Goal: Complete application form

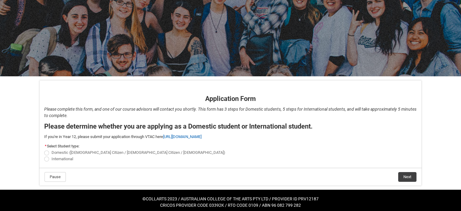
scroll to position [48, 0]
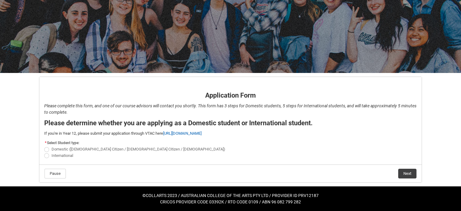
click at [46, 156] on span "REDU_Application_Form_for_Applicant flow" at bounding box center [46, 156] width 5 height 5
click at [44, 153] on input "International" at bounding box center [44, 152] width 0 height 0
radio input "true"
click at [406, 174] on button "Next" at bounding box center [407, 174] width 18 height 10
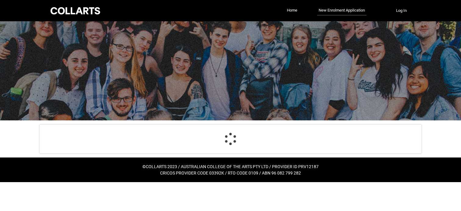
scroll to position [64, 0]
select select "choice_No"
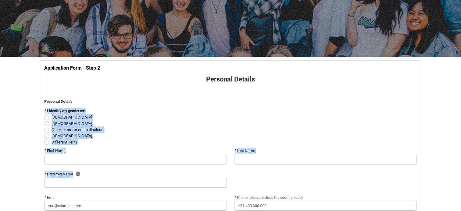
drag, startPoint x: 406, startPoint y: 174, endPoint x: 164, endPoint y: 105, distance: 250.9
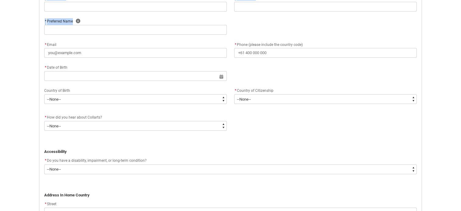
scroll to position [211, 0]
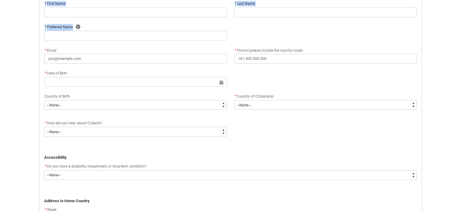
click at [63, 13] on input "REDU_Application_Form_for_Applicant flow" at bounding box center [135, 13] width 182 height 10
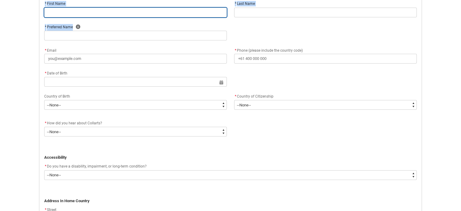
type lightning-primitive-input-simple "c"
type input "c"
type lightning-primitive-input-simple "cy"
type input "cy"
type lightning-primitive-input-simple "c"
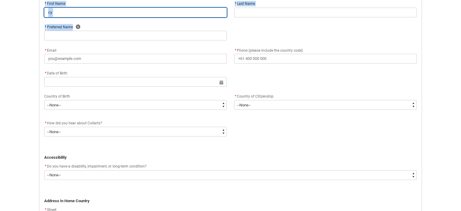
type input "c"
type lightning-primitive-input-simple "d"
type input "d"
type lightning-primitive-input-simple "do"
type input "do"
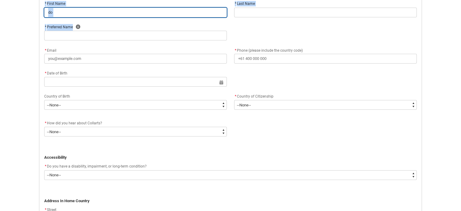
type lightning-primitive-input-simple "dom"
type input "dom"
type lightning-primitive-input-simple "dome"
type input "dome"
type lightning-primitive-input-simple "[PERSON_NAME]"
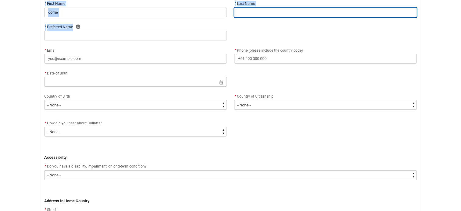
type lightning-primitive-input-simple "[PERSON_NAME]"
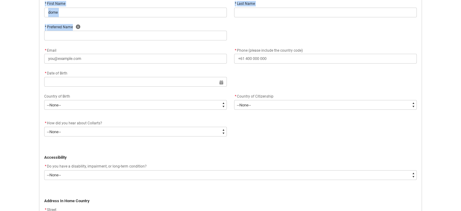
type lightning-primitive-input-simple "[PERSON_NAME][EMAIL_ADDRESS][DOMAIN_NAME]"
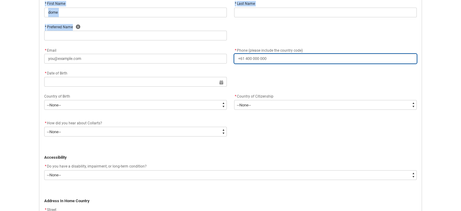
type lightning-primitive-input-simple "[PHONE_NUMBER]"
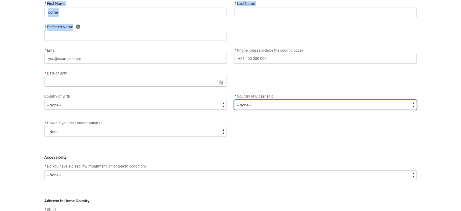
type lightning-select "Citizenship_Country.[DEMOGRAPHIC_DATA]"
type lightning-primitive-input-simple "208 [GEOGRAPHIC_DATA]"
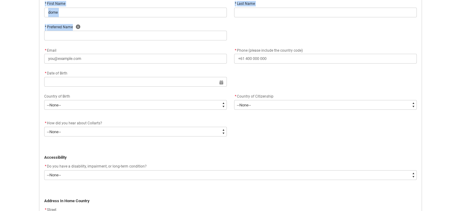
type lightning-primitive-input-simple "Collingwood"
type lightning-primitive-input-simple "3066"
type lightning-primitive-input-simple "vic"
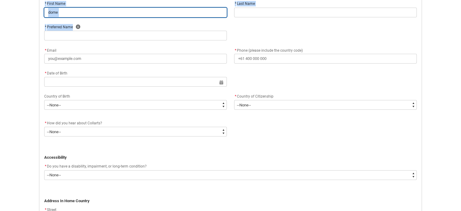
type input "[PERSON_NAME]"
type input "[PERSON_NAME][EMAIL_ADDRESS][DOMAIN_NAME]"
type input "[PHONE_NUMBER]"
select select "Citizenship_Country.[DEMOGRAPHIC_DATA]"
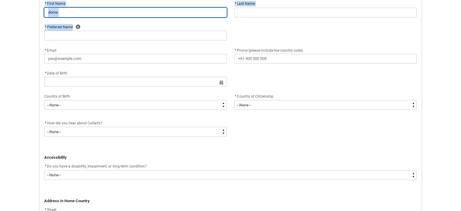
type input "208 [GEOGRAPHIC_DATA]"
type input "Collingwood"
type input "3066"
type input "vic"
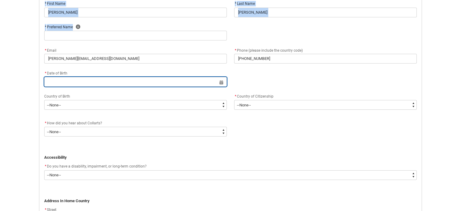
click at [73, 84] on input "REDU_Application_Form_for_Applicant flow" at bounding box center [135, 82] width 182 height 10
select select "2025"
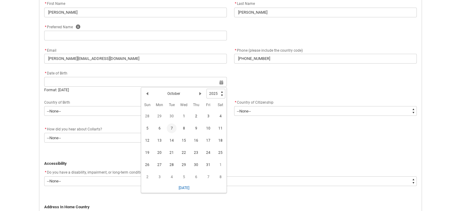
click at [169, 133] on span "7" at bounding box center [172, 129] width 10 height 10
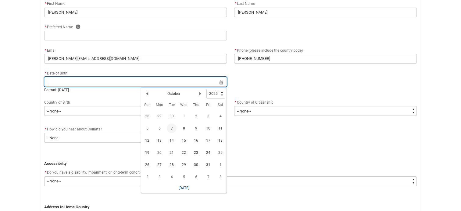
type lightning-datepicker "[DATE]"
type lightning-input "[DATE]"
type input "[DATE]"
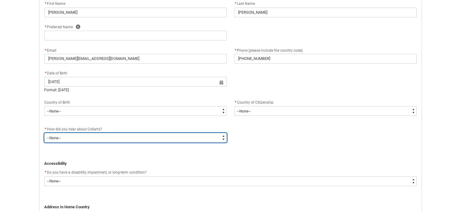
click at [76, 138] on select "--None-- Advertising - Facebook Advertising - Google Advertising - Instagram Ad…" at bounding box center [135, 138] width 182 height 10
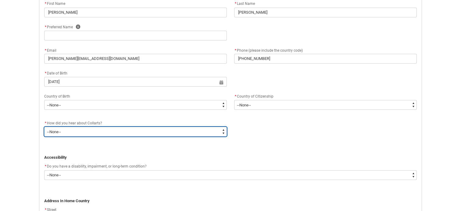
type lightning-select "Heard_About_Collarts_Picklist.Advertising - Google"
click at [44, 127] on select "--None-- Advertising - Facebook Advertising - Google Advertising - Instagram Ad…" at bounding box center [135, 132] width 182 height 10
select select "Heard_About_Collarts_Picklist.Advertising - Google"
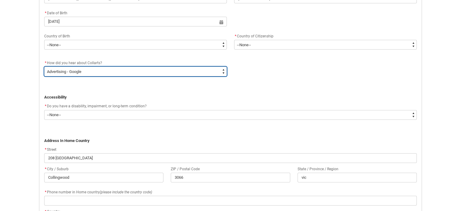
scroll to position [272, 0]
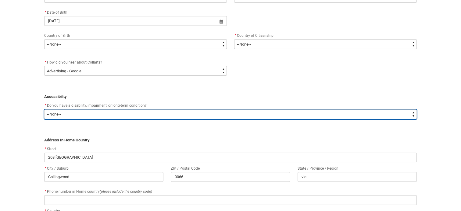
click at [140, 113] on select "--None-- Yes No" at bounding box center [230, 115] width 372 height 10
type lightning-select "No_TextChoice"
click at [44, 110] on select "--None-- Yes No" at bounding box center [230, 115] width 372 height 10
select select "No_TextChoice"
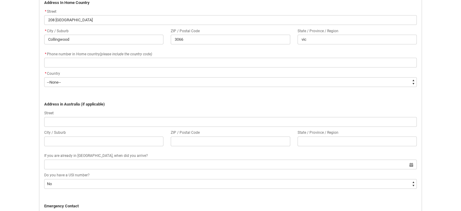
scroll to position [412, 0]
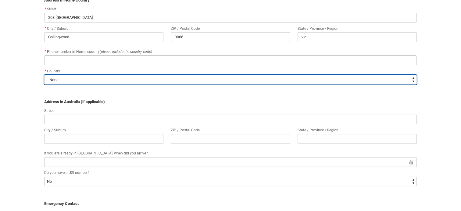
click at [71, 81] on select "--None-- [GEOGRAPHIC_DATA] ([GEOGRAPHIC_DATA]) [GEOGRAPHIC_DATA] [GEOGRAPHIC_DA…" at bounding box center [230, 80] width 372 height 10
type lightning-select "Country_Choice.3201"
click at [44, 75] on select "--None-- [GEOGRAPHIC_DATA] ([GEOGRAPHIC_DATA]) [GEOGRAPHIC_DATA] [GEOGRAPHIC_DA…" at bounding box center [230, 80] width 372 height 10
select select "Country_Choice.3201"
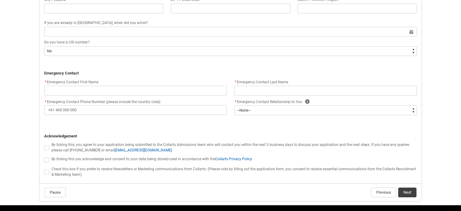
scroll to position [547, 0]
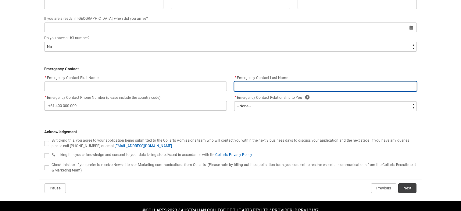
click at [270, 84] on input "REDU_Application_Form_for_Applicant flow" at bounding box center [325, 87] width 182 height 10
type lightning-primitive-input-simple "."
type input "."
type lightning-primitive-input-simple ".k"
type input ".k"
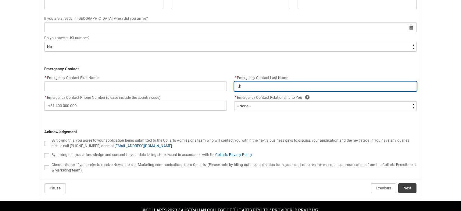
type lightning-primitive-input-simple ".kl"
type input ".kl"
type lightning-primitive-input-simple ".klm"
type input ".klm"
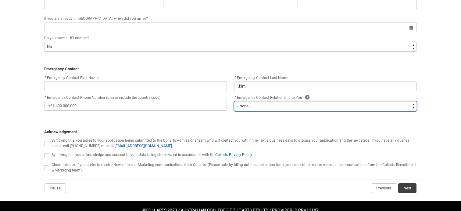
click at [267, 108] on select "--None-- Mother Father Sibling Child Partner Relation Friend" at bounding box center [325, 106] width 182 height 10
type lightning-select "Emergency_Contact_Relationship.Sibling"
click at [234, 101] on select "--None-- Mother Father Sibling Child Partner Relation Friend" at bounding box center [325, 106] width 182 height 10
select select "Emergency_Contact_Relationship.Sibling"
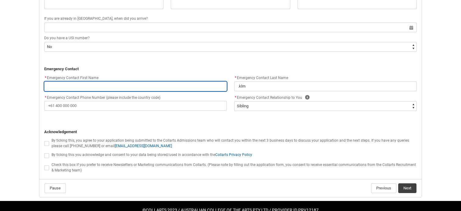
click at [180, 87] on input "REDU_Application_Form_for_Applicant flow" at bounding box center [135, 87] width 182 height 10
type lightning-primitive-input-simple "l"
type input "l"
type lightning-primitive-input-simple "lk"
type input "lk"
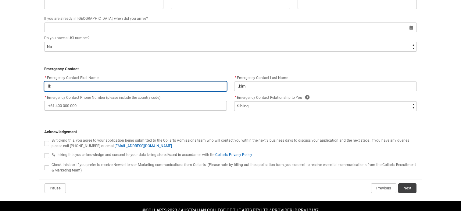
type lightning-primitive-input-simple "lkn"
type input "lkn"
type lightning-primitive-input-simple "lknl"
type input "lknl"
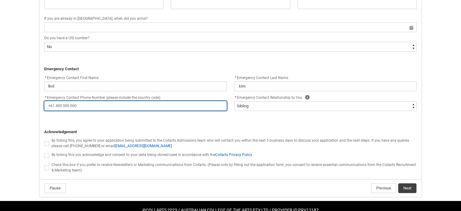
click at [168, 102] on input "* Emergency Contact Phone Number (please include the country code)" at bounding box center [135, 106] width 182 height 10
type lightning-primitive-input-simple "0"
type input "0"
type lightning-primitive-input-simple "09"
type input "09"
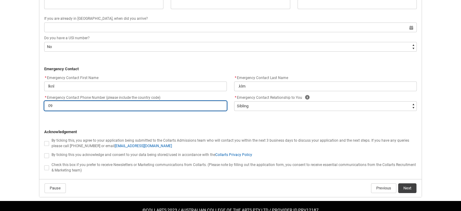
type lightning-primitive-input-simple "098"
type input "098"
type lightning-primitive-input-simple "0987"
type input "0987"
type lightning-primitive-input-simple "09878"
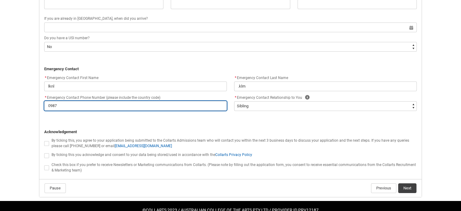
type input "09878"
type lightning-primitive-input-simple "098785"
type input "098785"
type lightning-primitive-input-simple "0987857"
type input "0987857"
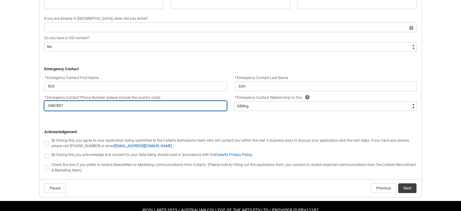
type lightning-primitive-input-simple "09878574"
type input "09878574"
type lightning-primitive-input-simple "098785746"
type input "098785746"
type lightning-primitive-input-simple "0987857464"
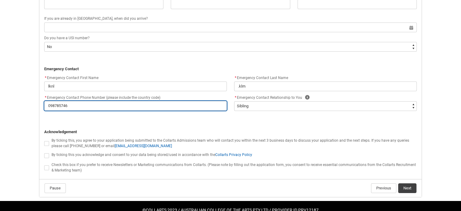
type input "0987857464"
type lightning-primitive-input-simple "09878574647"
type input "09878574647"
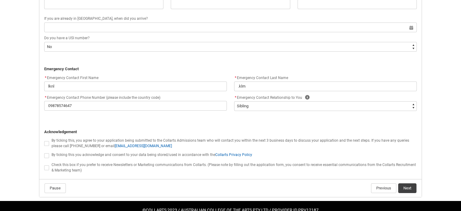
click at [46, 143] on span "REDU_Application_Form_for_Applicant flow" at bounding box center [46, 143] width 5 height 5
click at [44, 140] on input "REDU_Application_Form_for_Applicant flow" at bounding box center [44, 140] width 0 height 0
type lightning-input "true"
checkbox input "true"
click at [46, 152] on lightning-input "REDU_Application_Form_for_Applicant flow" at bounding box center [47, 155] width 7 height 8
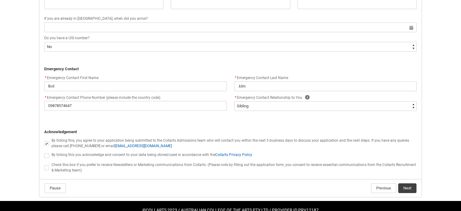
click at [48, 157] on span "REDU_Application_Form_for_Applicant flow" at bounding box center [46, 156] width 5 height 5
click at [44, 153] on input "REDU_Application_Form_for_Applicant flow" at bounding box center [44, 152] width 0 height 0
type lightning-input "true"
checkbox input "true"
click at [409, 188] on button "Next" at bounding box center [407, 189] width 18 height 10
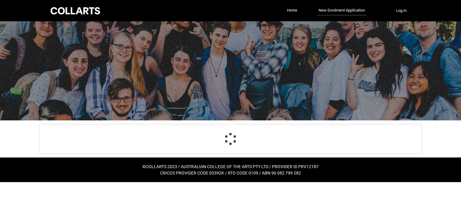
scroll to position [0, 0]
select select "Citizenship_Country.[DEMOGRAPHIC_DATA]"
select select "Heard_About_Collarts_Picklist.Advertising - Google"
select select "No_TextChoice"
select select "Country_Choice.3201"
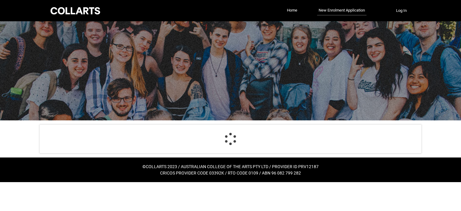
select select "choice_No"
select select "Emergency_Contact_Relationship.Sibling"
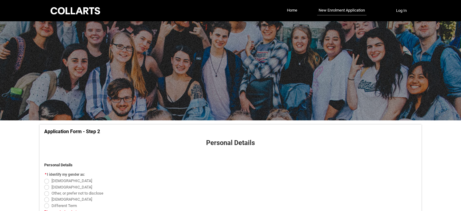
scroll to position [64, 0]
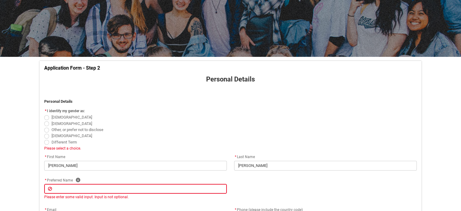
click at [45, 118] on span "REDU_Application_Form_for_Applicant flow" at bounding box center [46, 117] width 5 height 5
click at [44, 115] on input "[DEMOGRAPHIC_DATA]" at bounding box center [44, 114] width 0 height 0
radio input "true"
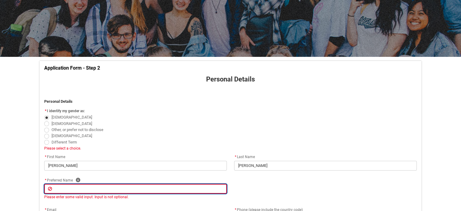
click at [69, 189] on input "REDU_Application_Form_for_Applicant flow" at bounding box center [135, 189] width 182 height 10
type lightning-primitive-input-simple "k"
type input "k"
type lightning-primitive-input-simple "kj"
type input "kj"
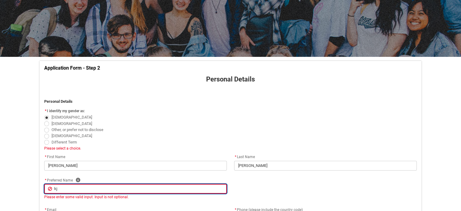
type lightning-primitive-input-simple "kjh"
type input "kjh"
type lightning-primitive-input-simple "kjhi"
type input "kjhi"
type lightning-primitive-input-simple "kjhij"
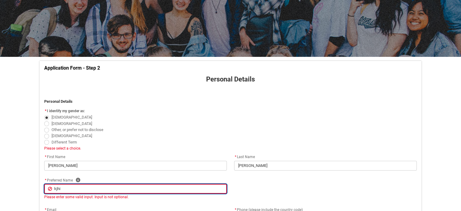
type input "kjhij"
type lightning-primitive-input-simple "kjhijh"
type input "kjhijh"
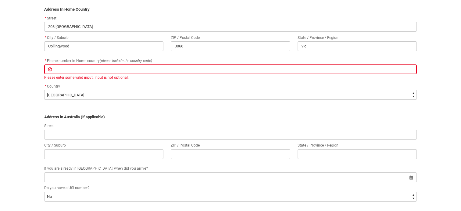
scroll to position [416, 0]
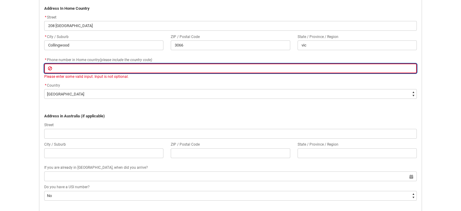
click at [94, 68] on input "REDU_Application_Form_for_Applicant flow" at bounding box center [230, 69] width 372 height 10
type lightning-primitive-input-simple "0478132246"
type input "0478132246"
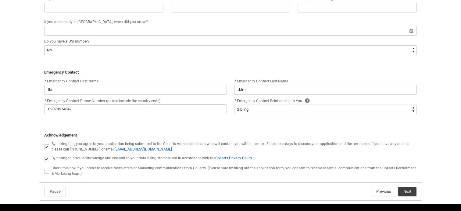
scroll to position [580, 0]
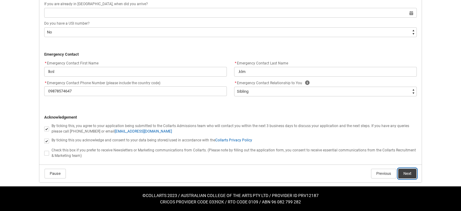
click at [406, 173] on button "Next" at bounding box center [407, 174] width 18 height 10
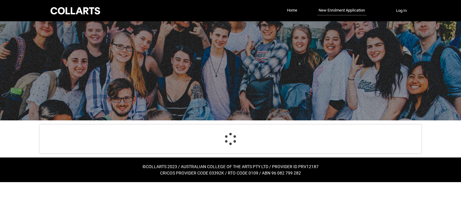
scroll to position [64, 0]
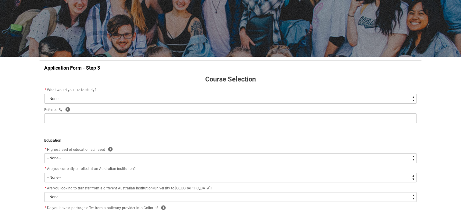
click at [87, 96] on select "--None-- Diploma Bachelor Post Graduate" at bounding box center [230, 99] width 372 height 10
type lightning-select "WhichDegree_PostGrad"
click at [44, 94] on select "--None-- Diploma Bachelor Post Graduate" at bounding box center [230, 99] width 372 height 10
select select "WhichDegree_PostGrad"
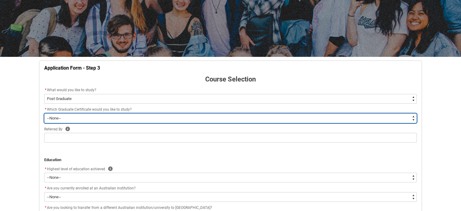
click at [57, 117] on select "--None-- Graduate Certificate of Creative Industries Graduate Certificate of De…" at bounding box center [230, 119] width 372 height 10
type lightning-select "ProgramChoice_GradCert.001OZ00000WTnZGYA1"
click at [44, 114] on select "--None-- Graduate Certificate of Creative Industries Graduate Certificate of De…" at bounding box center [230, 119] width 372 height 10
select select "ProgramChoice_GradCert.001OZ00000WTnZGYA1"
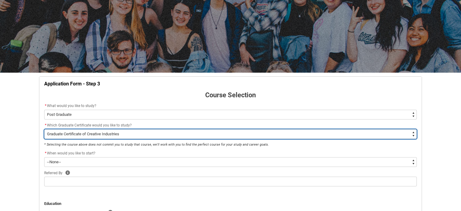
scroll to position [0, 0]
